Goal: Task Accomplishment & Management: Use online tool/utility

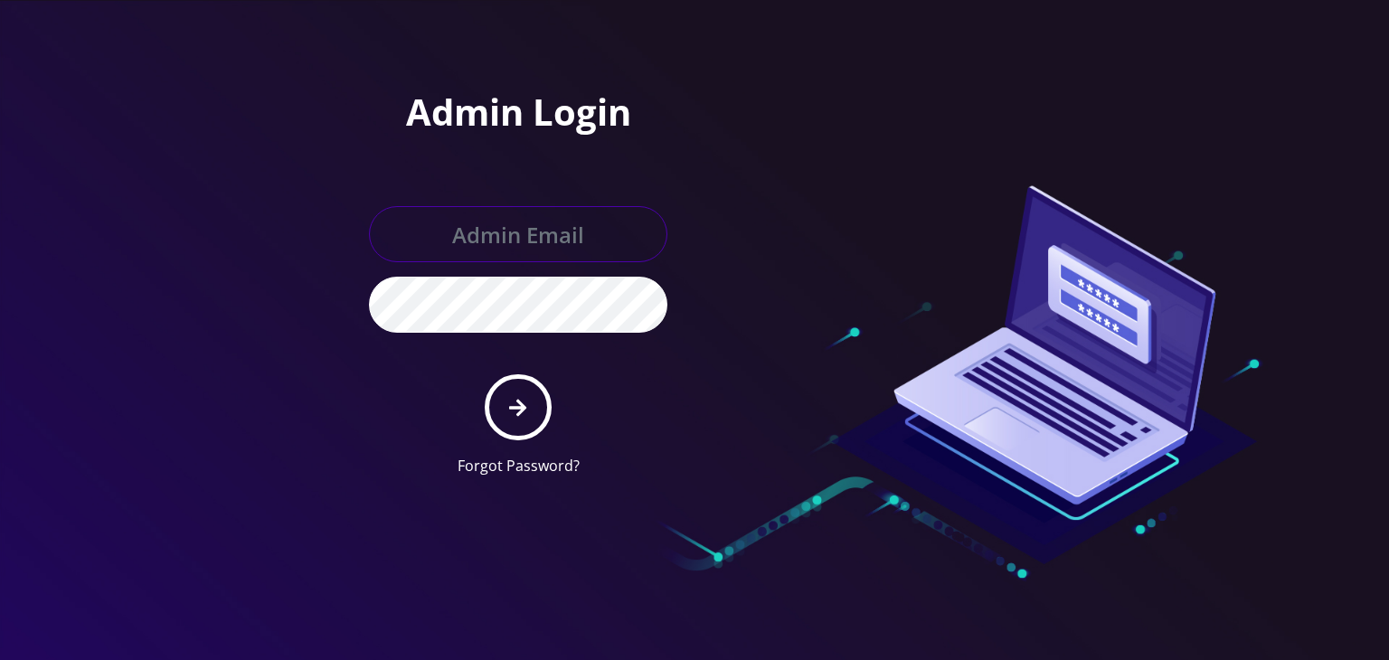
type input "[PERSON_NAME][EMAIL_ADDRESS][DOMAIN_NAME]"
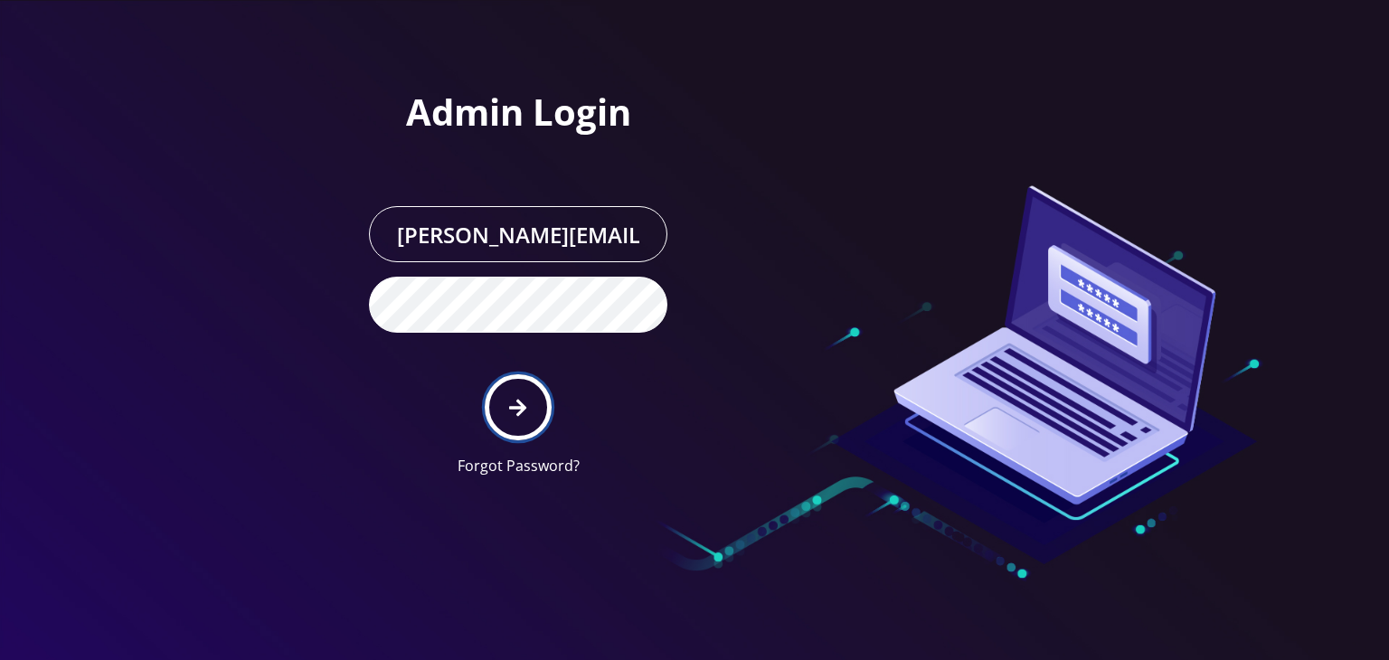
drag, startPoint x: 0, startPoint y: 0, endPoint x: 516, endPoint y: 395, distance: 649.6
click at [516, 398] on icon "submit" at bounding box center [517, 408] width 17 height 20
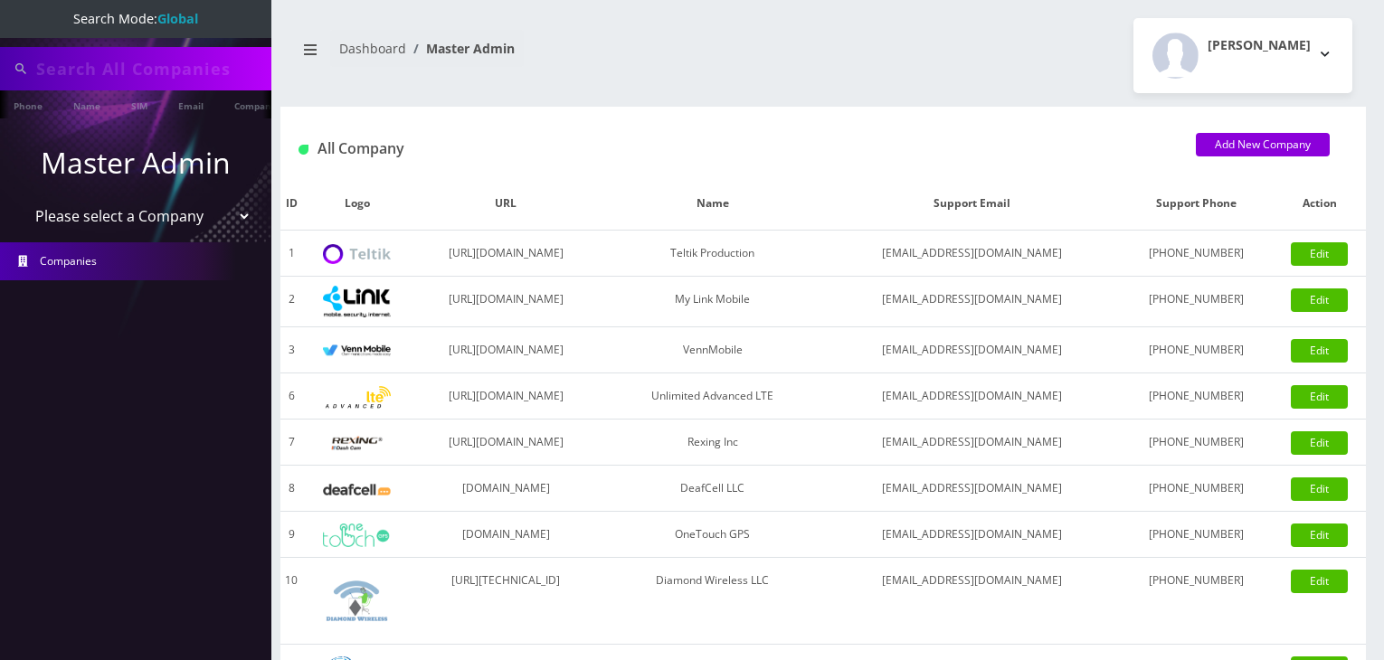
type input "atrigos"
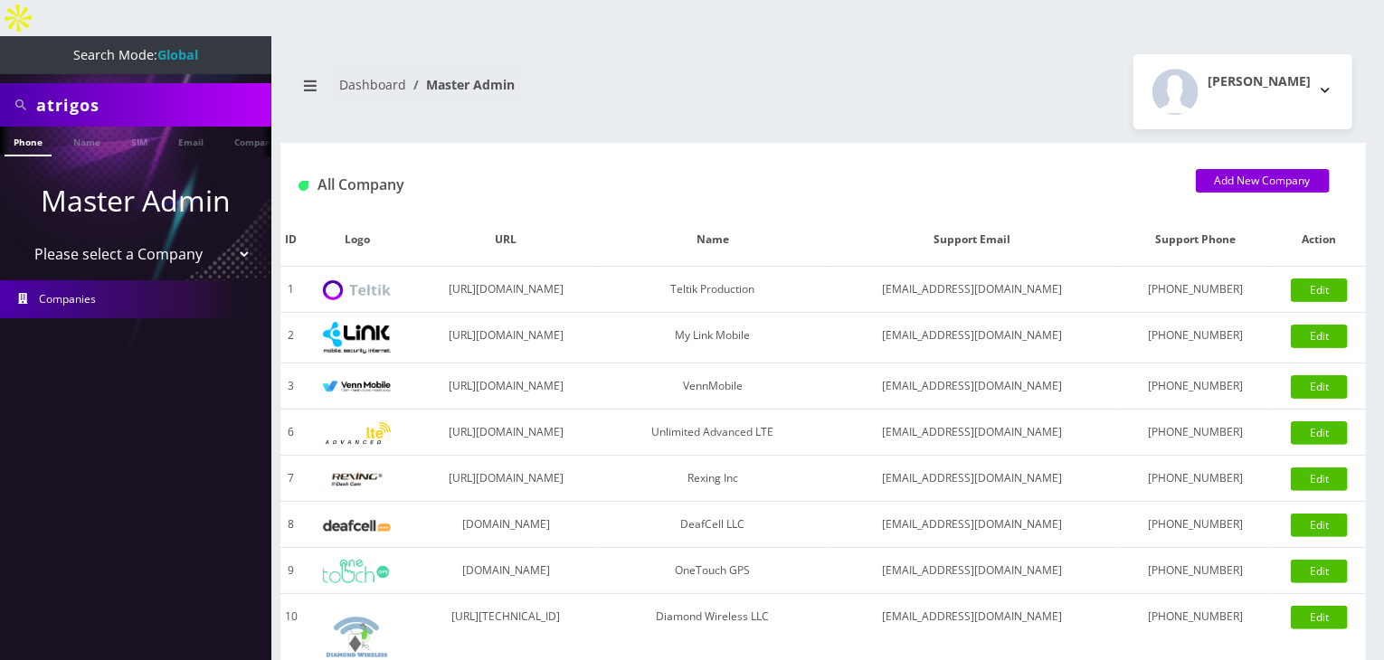
drag, startPoint x: 171, startPoint y: 214, endPoint x: 162, endPoint y: 232, distance: 20.2
click at [171, 237] on select "Please select a Company Teltik Production My Link Mobile VennMobile Unlimited A…" at bounding box center [136, 254] width 231 height 34
select select "13"
click at [21, 237] on select "Please select a Company Teltik Production My Link Mobile VennMobile Unlimited A…" at bounding box center [136, 254] width 231 height 34
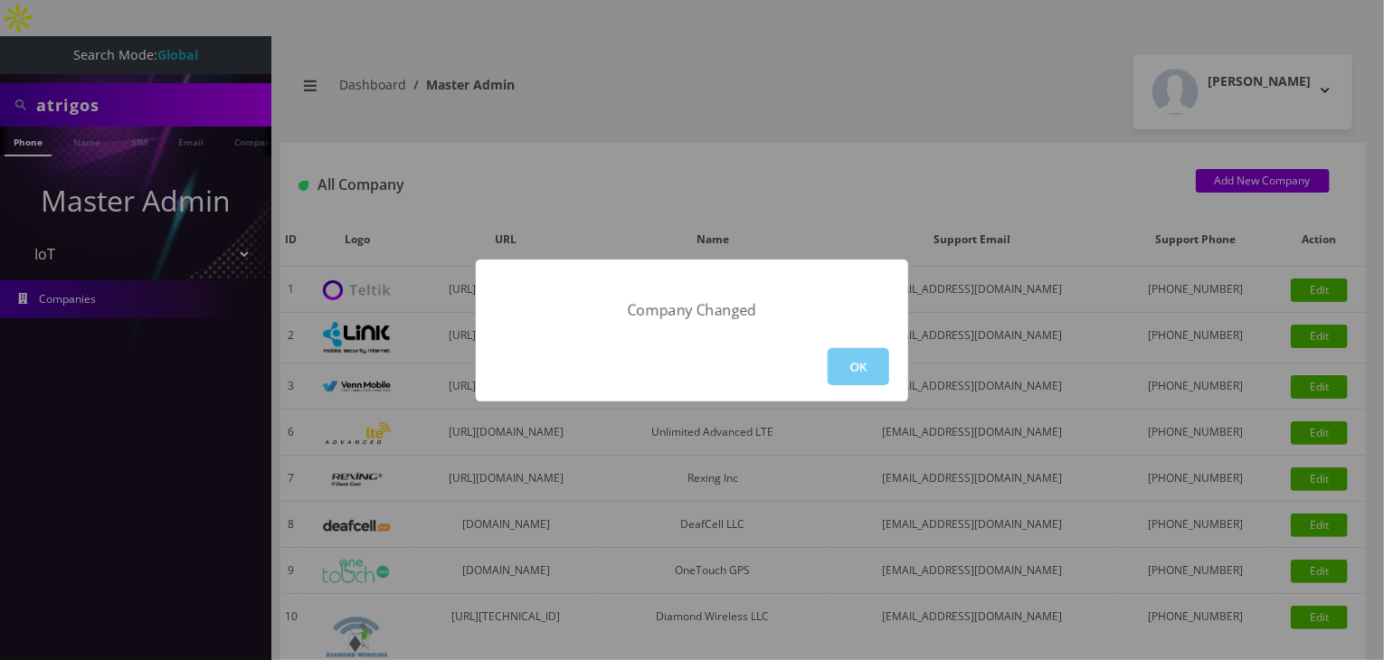
click at [856, 372] on button "OK" at bounding box center [858, 366] width 61 height 37
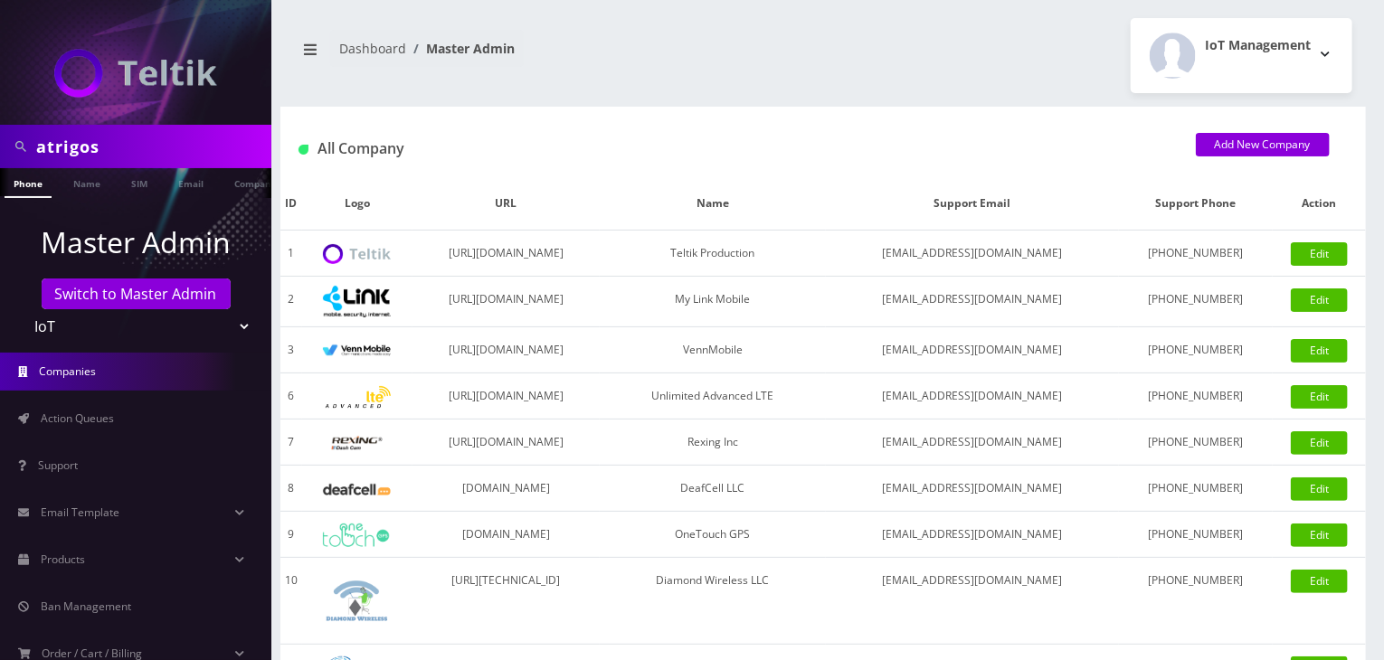
click at [0, 130] on div "atrigos" at bounding box center [135, 146] width 271 height 43
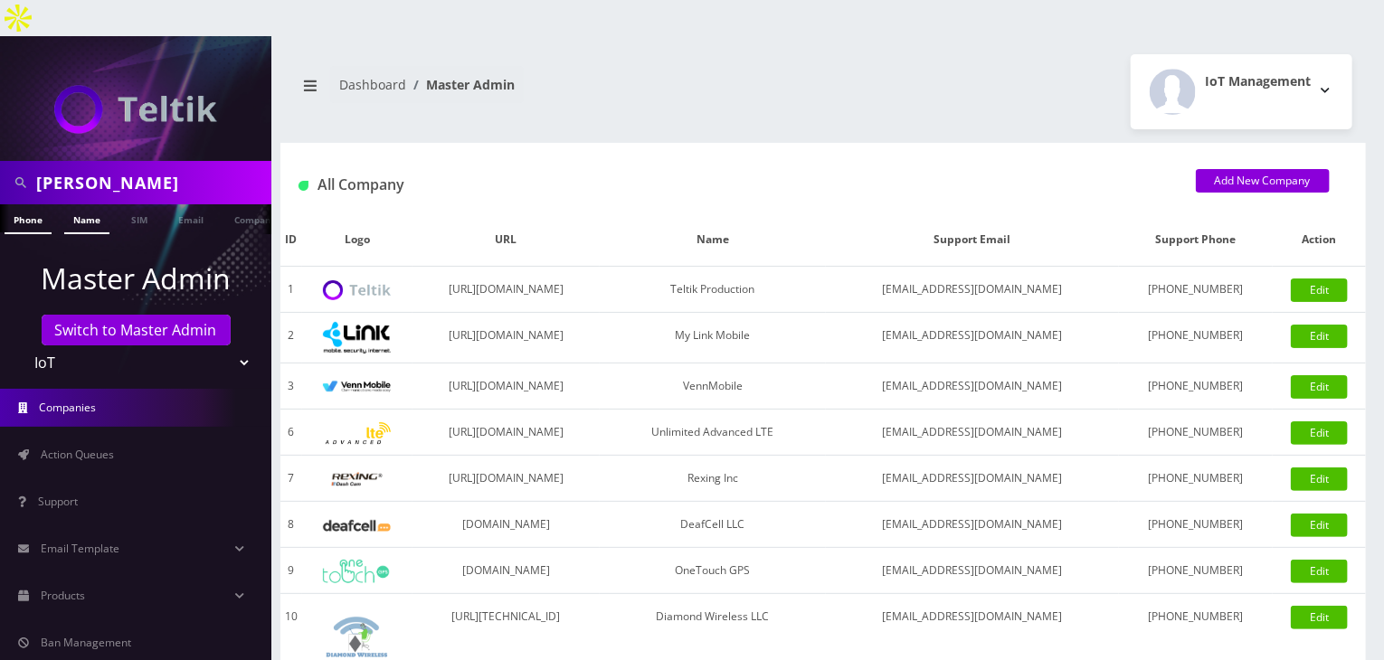
type input "DARREN"
click at [94, 204] on link "Name" at bounding box center [86, 219] width 45 height 30
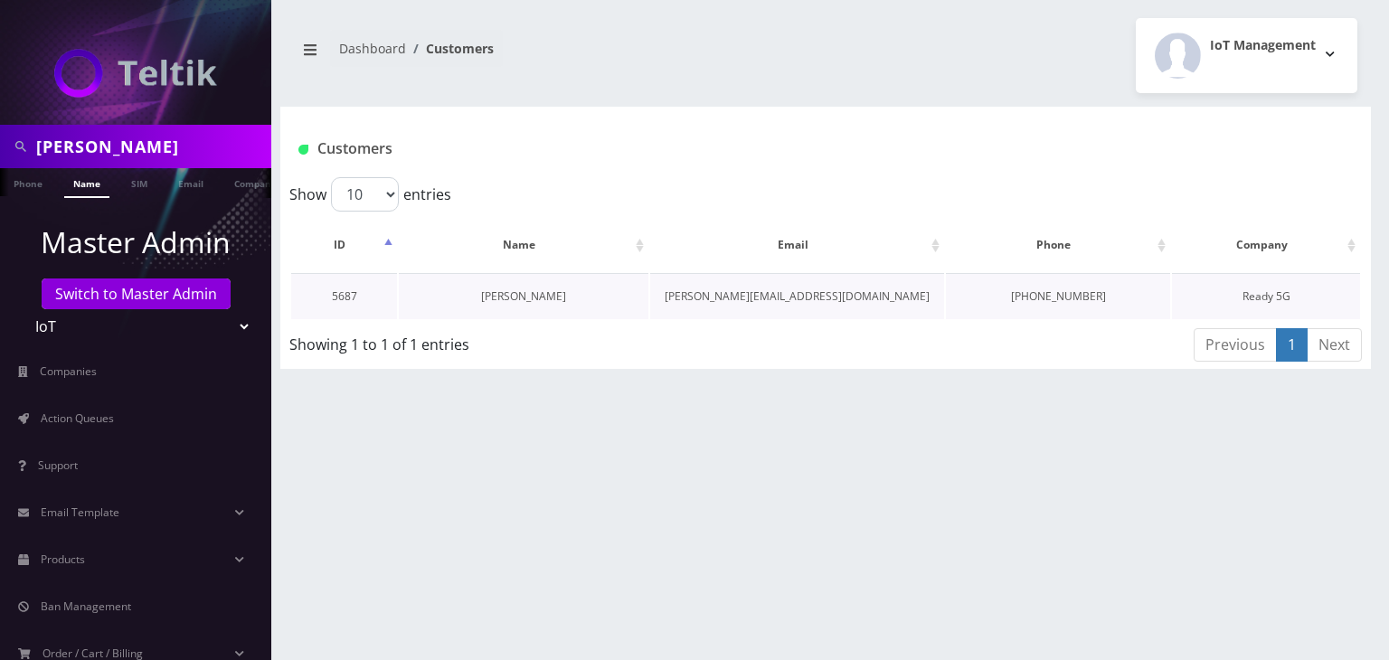
click at [541, 295] on link "[PERSON_NAME]" at bounding box center [523, 296] width 85 height 15
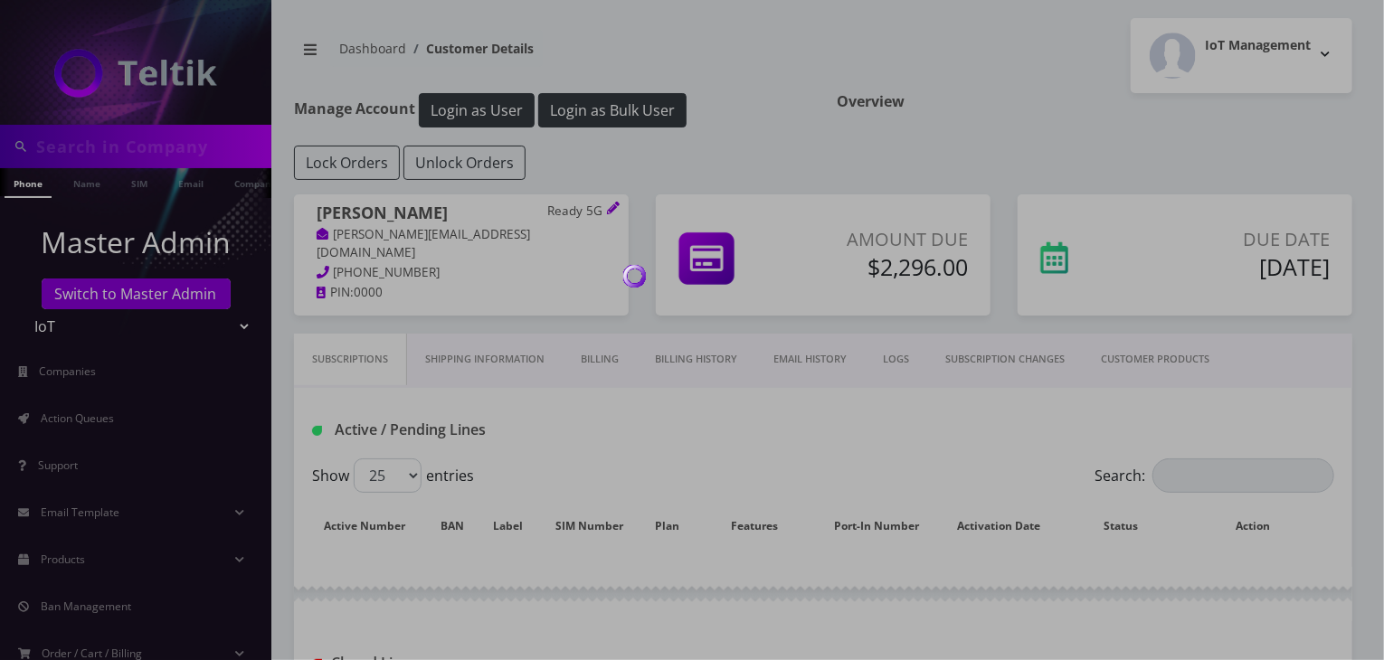
type input "[PERSON_NAME]"
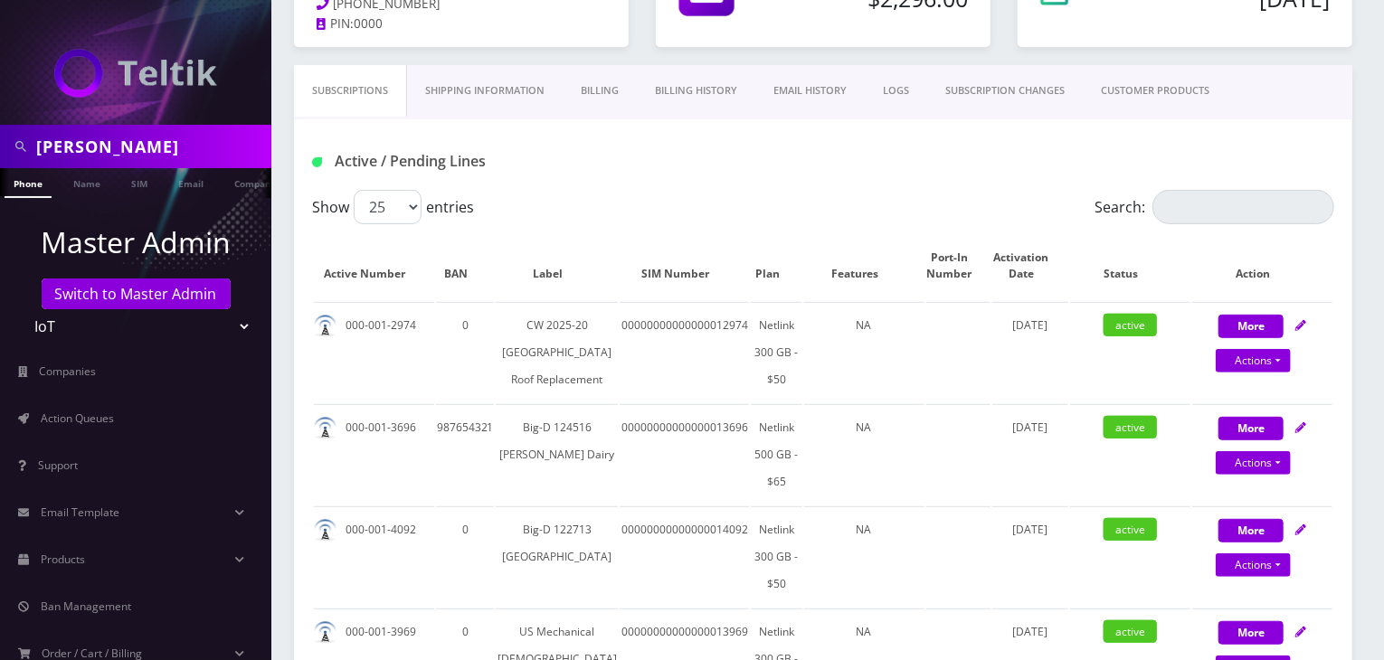
scroll to position [271, 0]
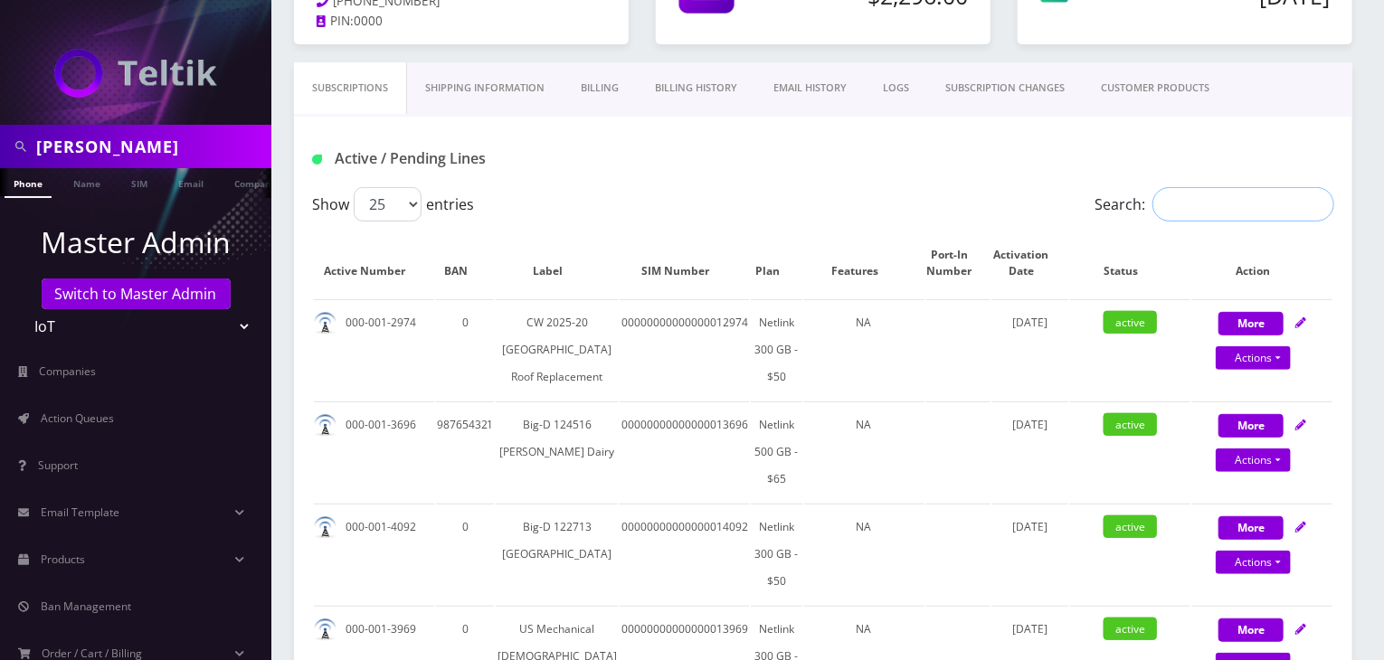
click at [1192, 203] on input "Search:" at bounding box center [1243, 204] width 182 height 34
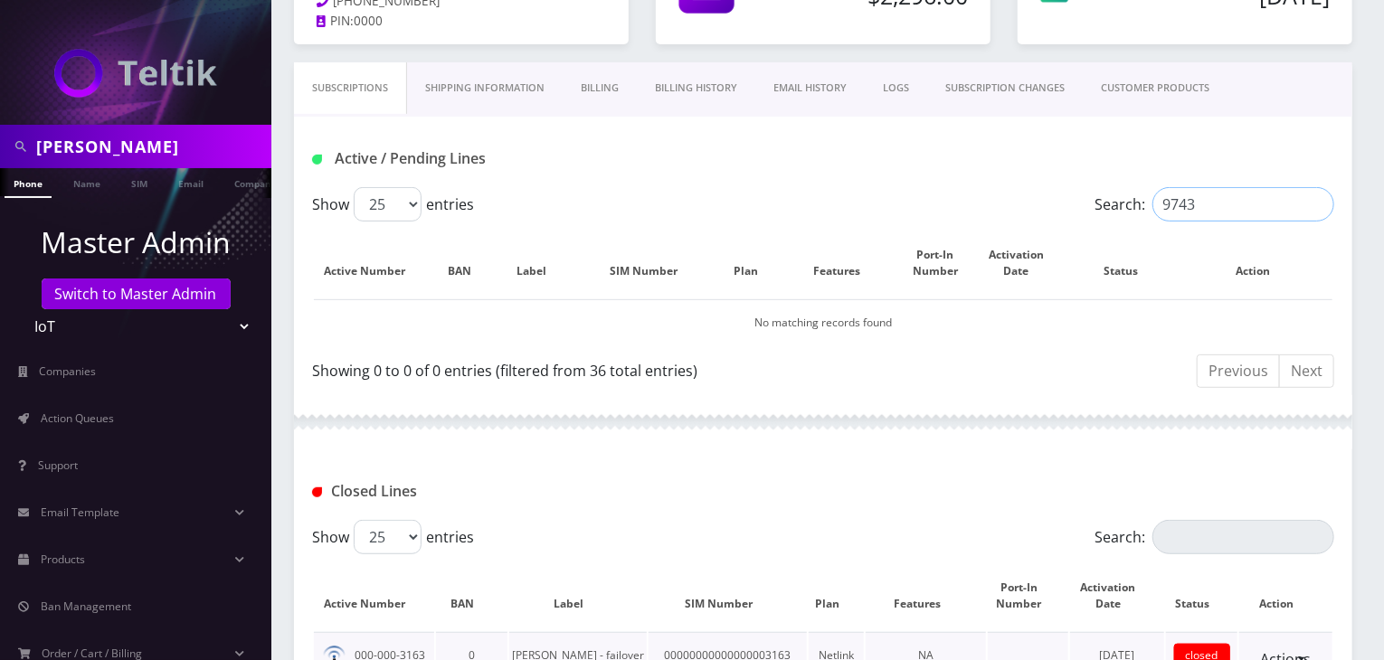
scroll to position [724, 0]
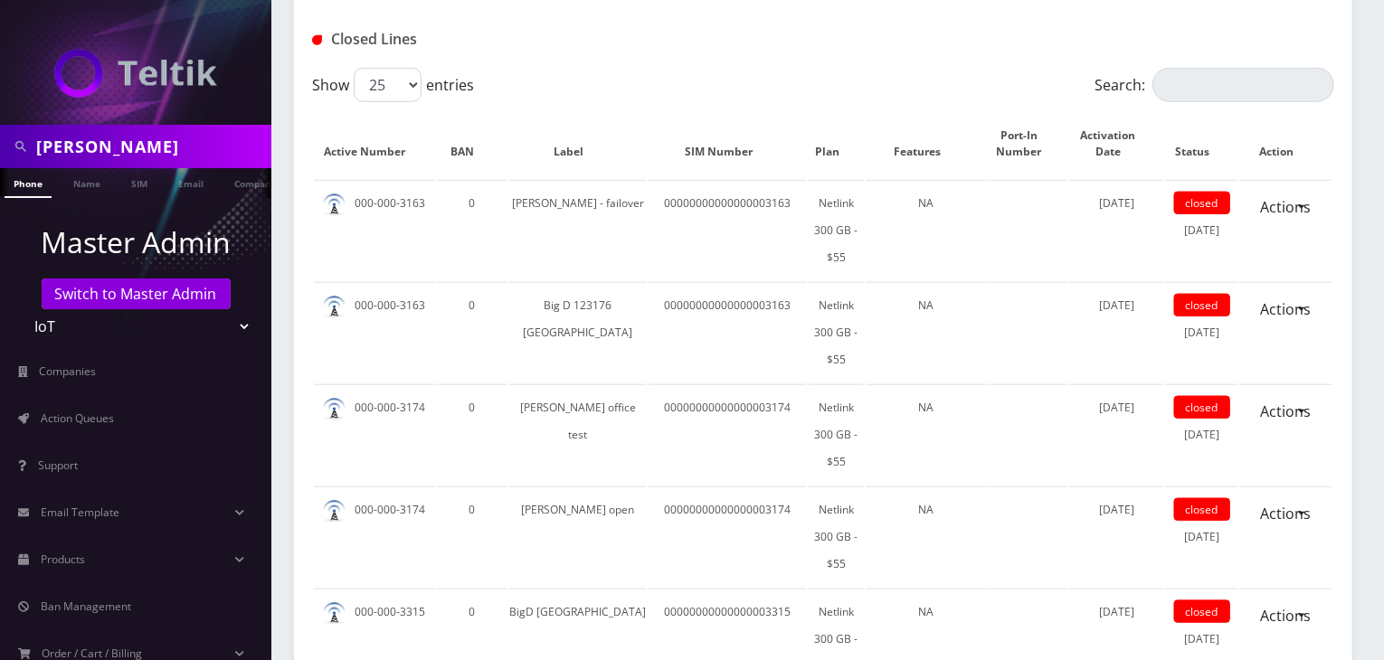
type input "9743"
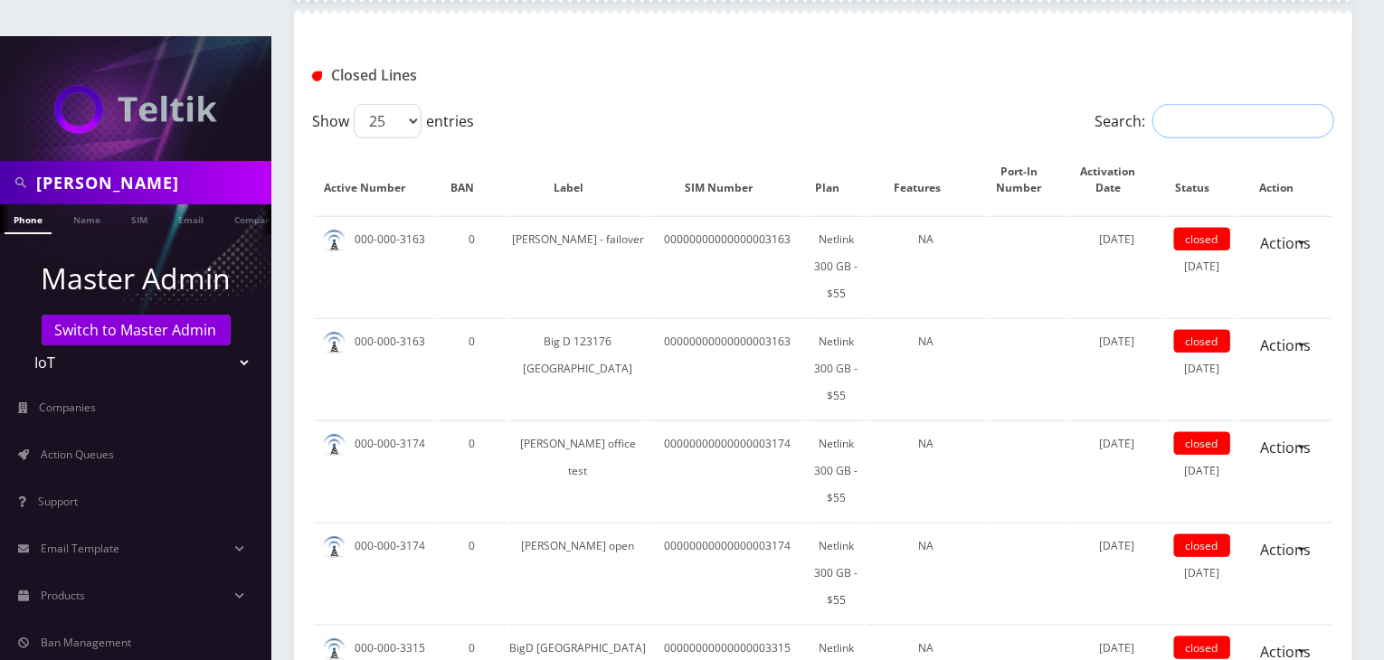
click at [1205, 104] on input "Search:" at bounding box center [1243, 121] width 182 height 34
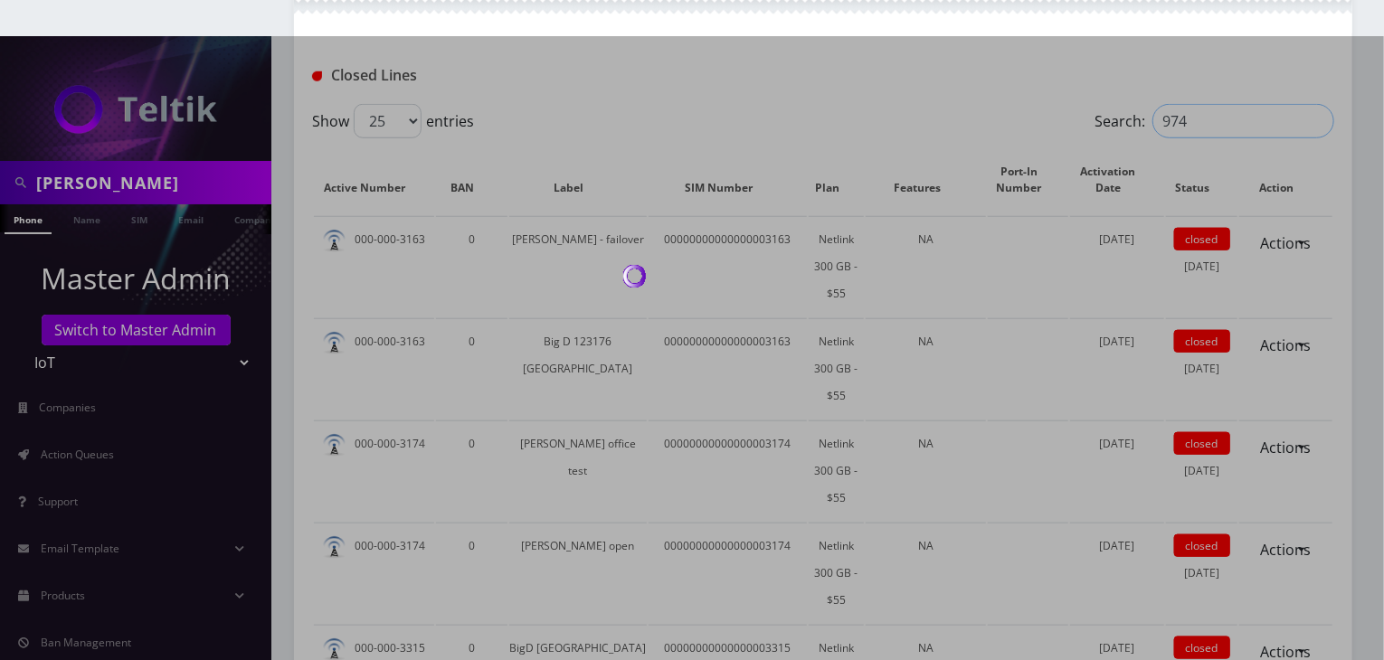
scroll to position [441, 0]
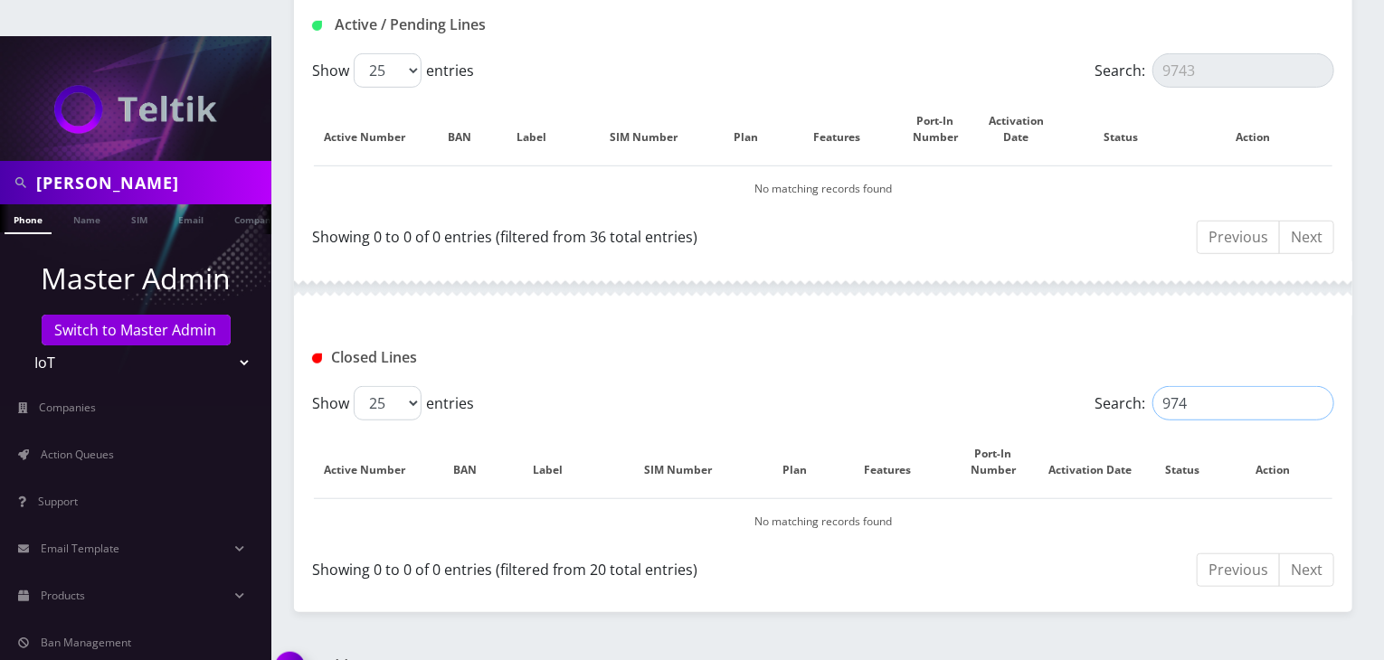
type input "9743"
drag, startPoint x: 1219, startPoint y: 364, endPoint x: 1071, endPoint y: 354, distance: 148.7
click at [1071, 386] on div "Show 25 50 100 250 500 entries Search: 9743" at bounding box center [823, 403] width 1022 height 34
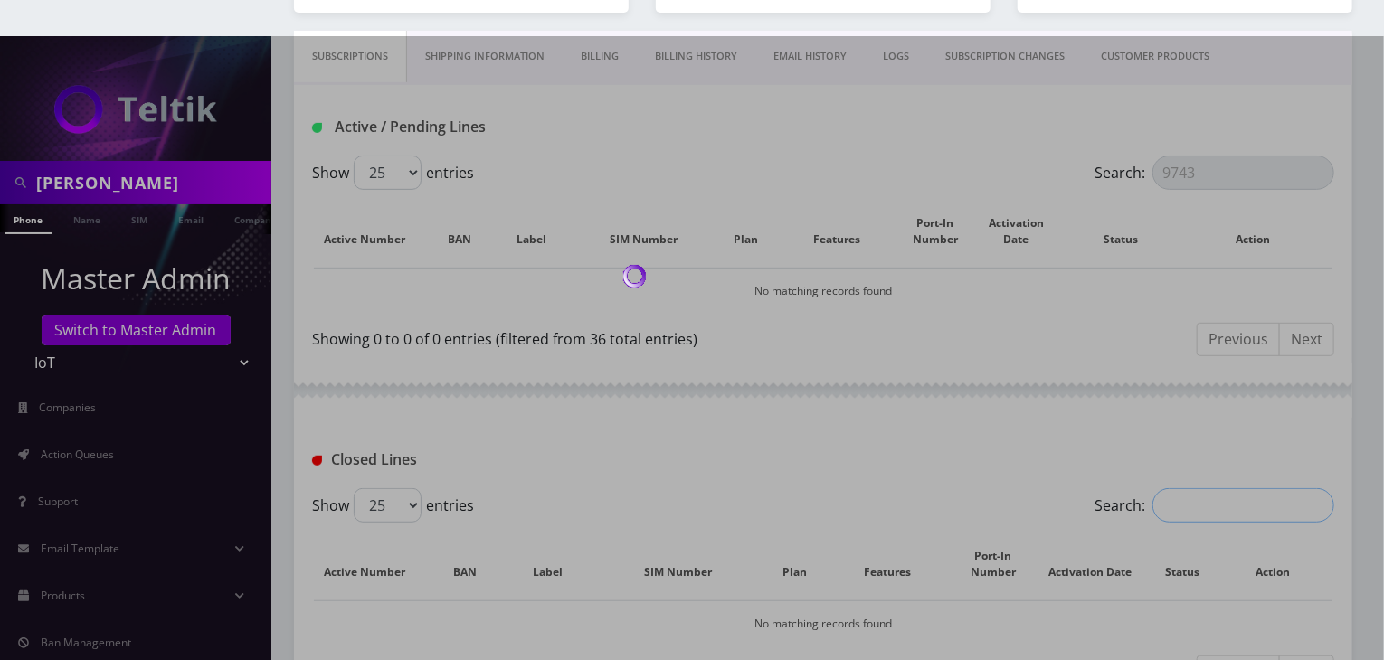
scroll to position [260, 0]
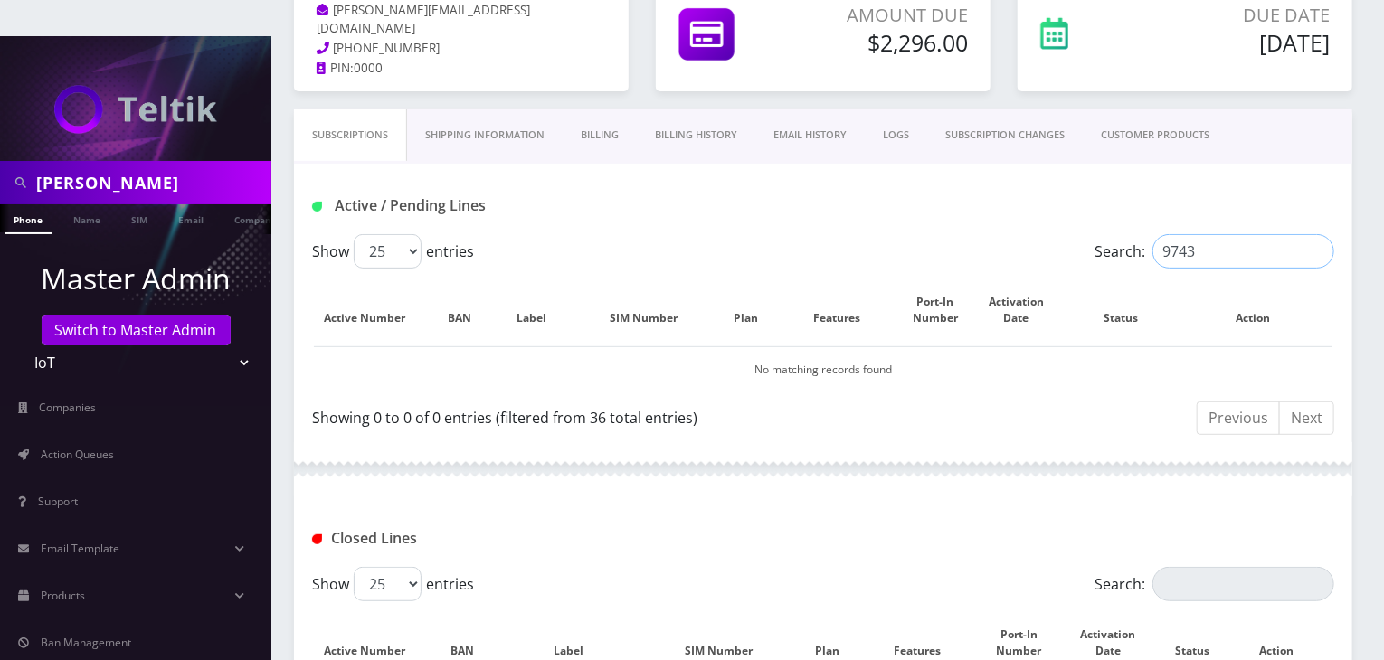
click at [1209, 234] on input "9743" at bounding box center [1243, 251] width 182 height 34
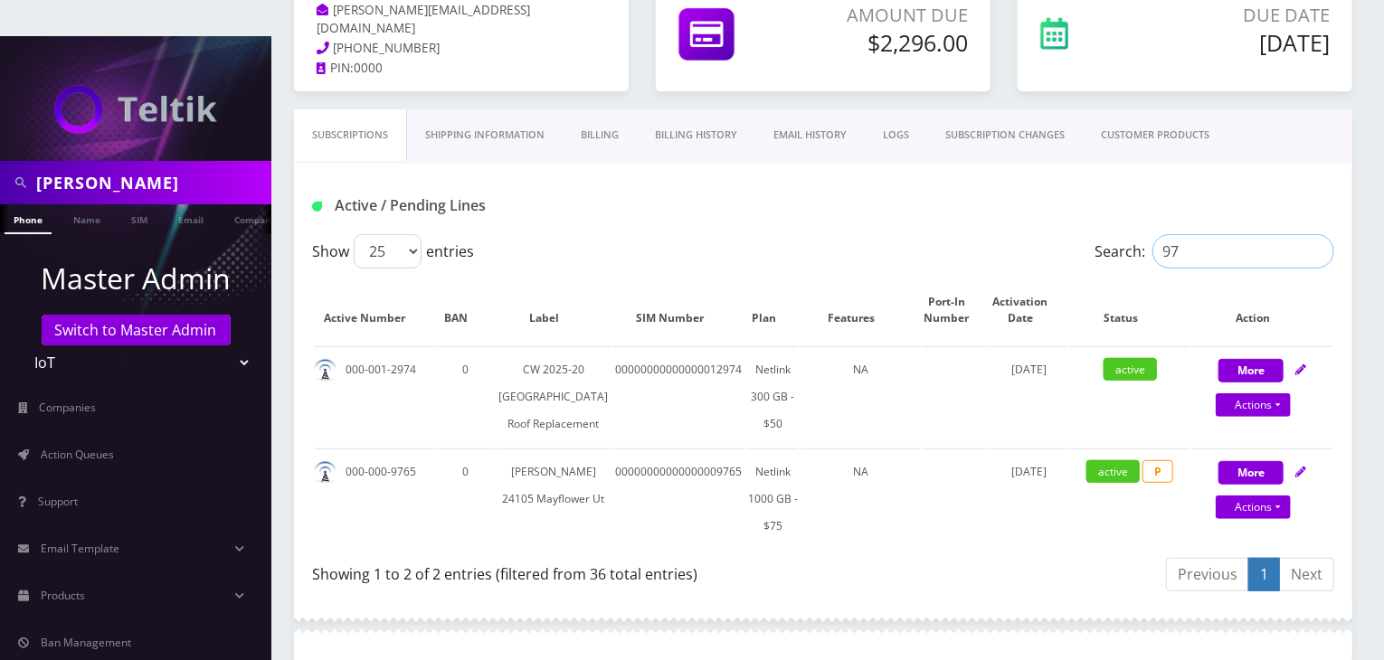
type input "9"
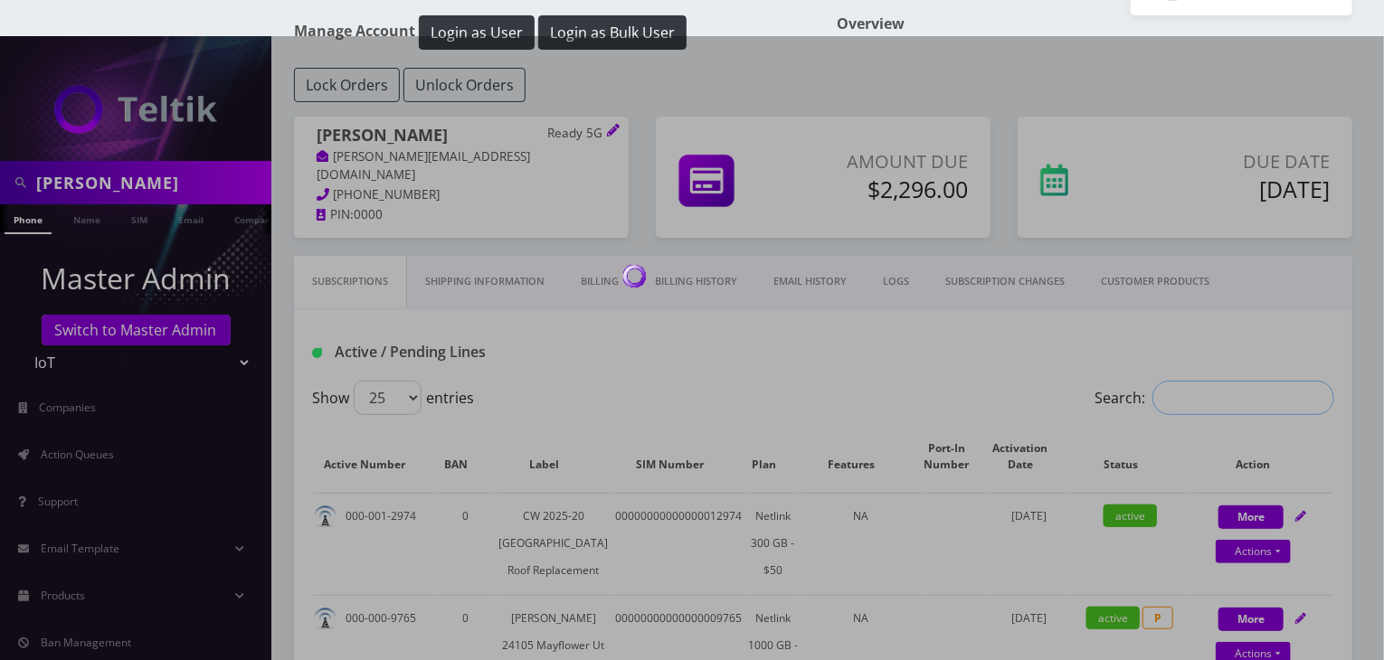
scroll to position [0, 0]
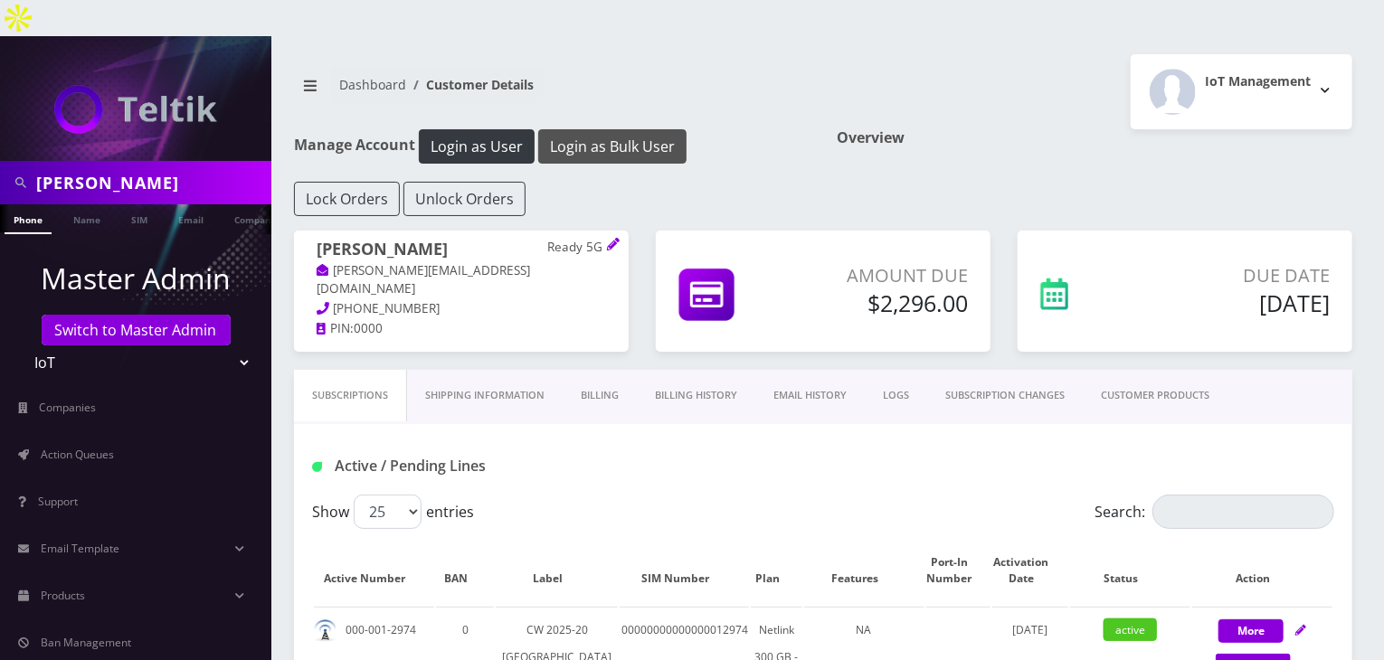
click at [626, 129] on button "Login as Bulk User" at bounding box center [612, 146] width 148 height 34
click at [678, 370] on link "Billing History" at bounding box center [696, 396] width 118 height 52
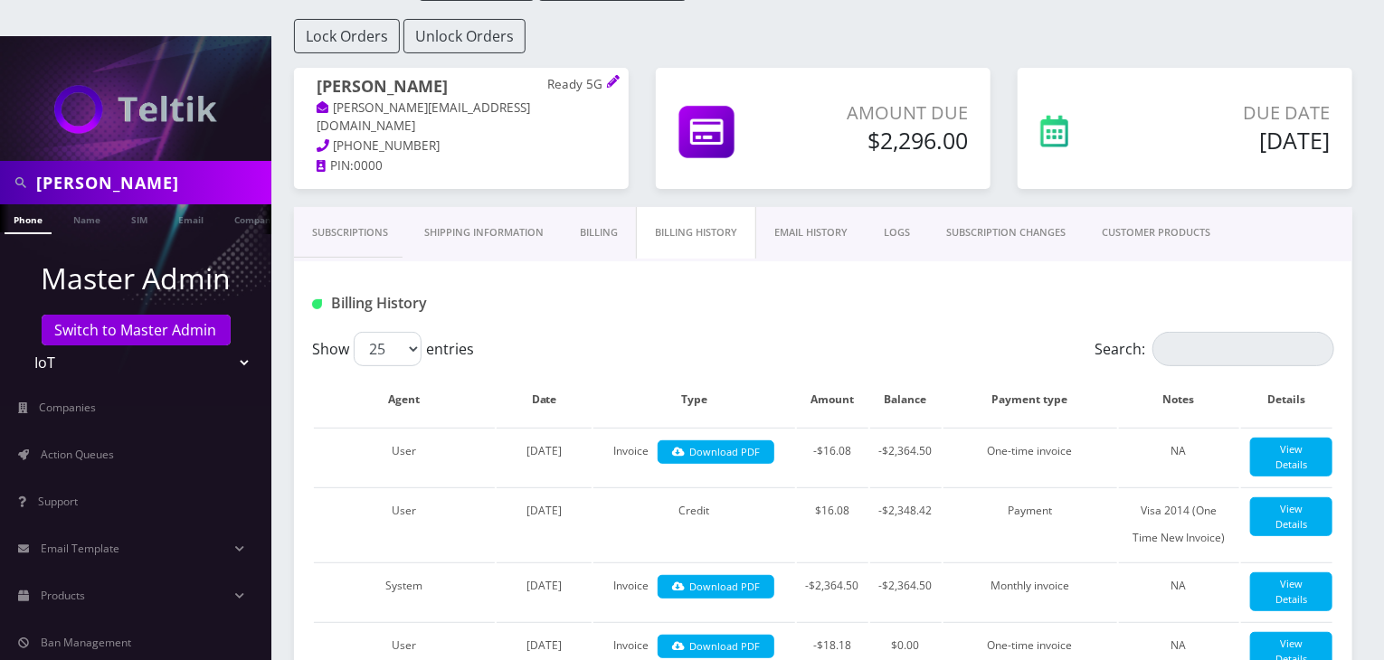
scroll to position [181, 0]
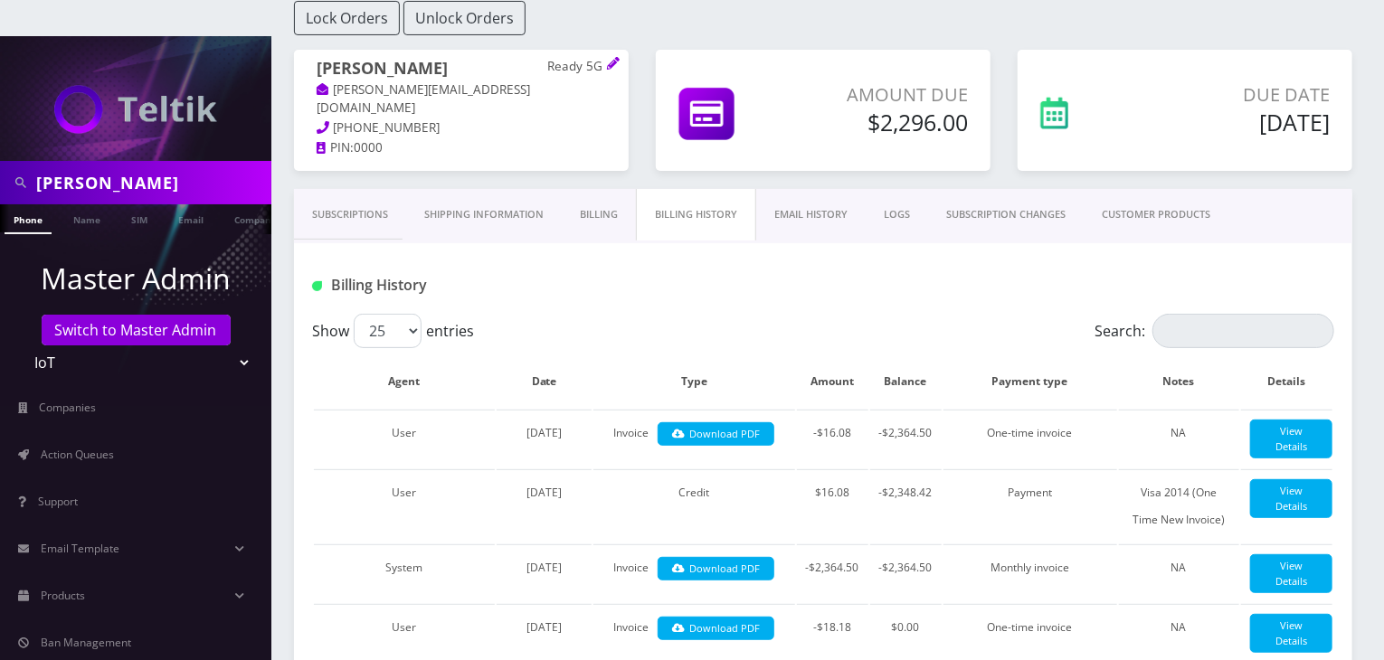
click at [351, 189] on link "Subscriptions" at bounding box center [350, 215] width 112 height 52
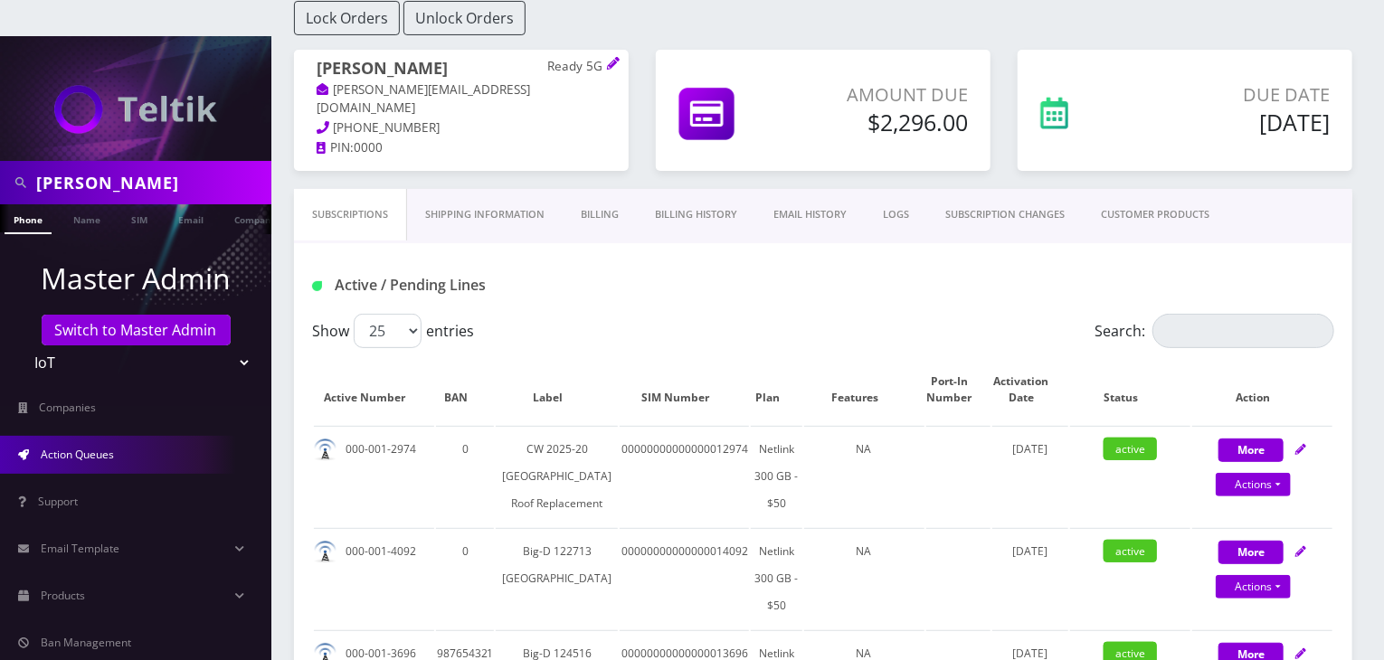
click at [126, 436] on link "Action Queues" at bounding box center [135, 455] width 271 height 38
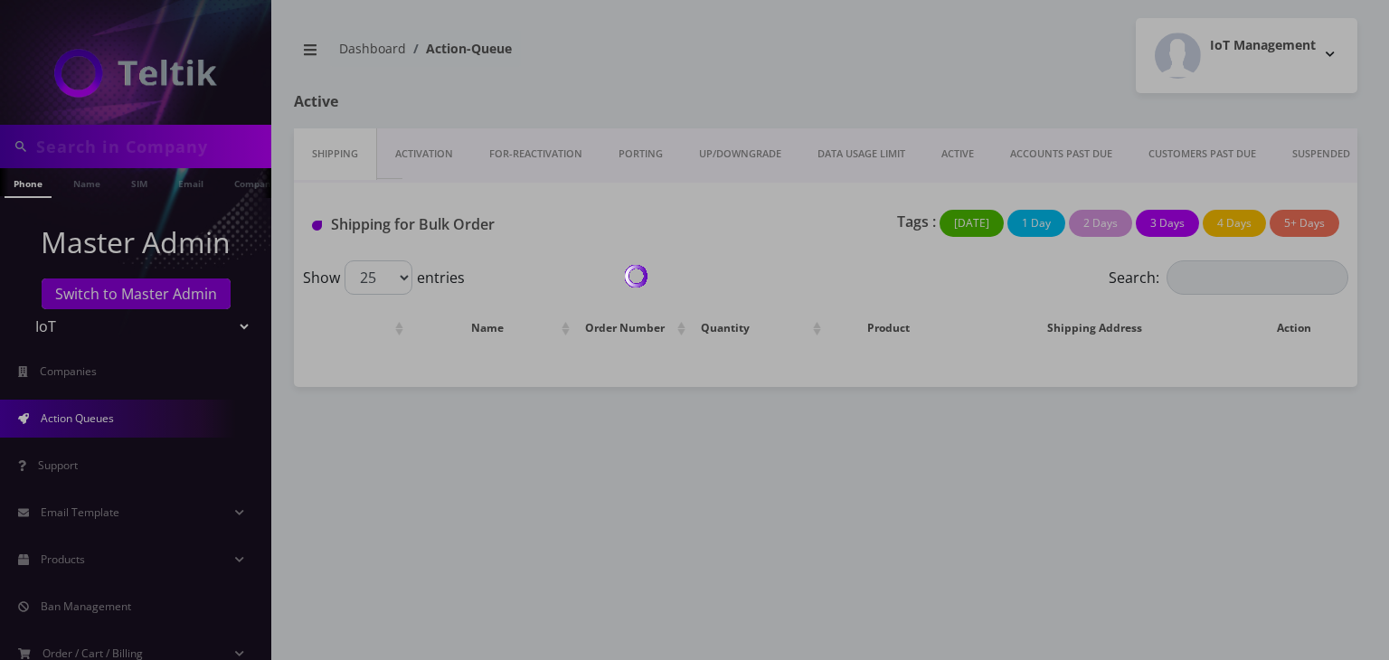
type input "[PERSON_NAME]"
